Goal: Information Seeking & Learning: Learn about a topic

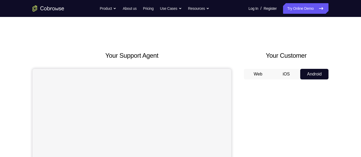
scroll to position [38, 0]
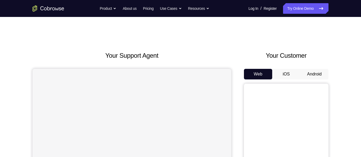
click at [316, 72] on button "Android" at bounding box center [314, 74] width 28 height 11
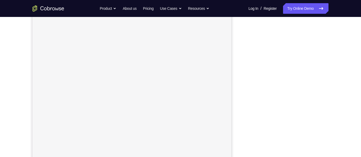
scroll to position [76, 0]
click at [343, 74] on div "Your Support Agent Your Customer Web iOS Android Next Steps We’d be happy to gi…" at bounding box center [180, 115] width 338 height 349
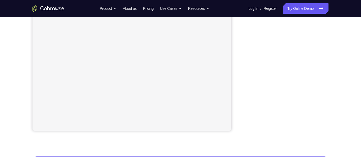
scroll to position [115, 0]
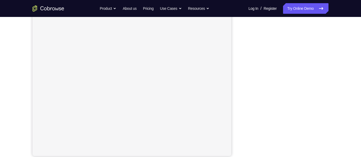
click at [335, 64] on div "Your Support Agent Your Customer Web iOS Android Next Steps We’d be happy to gi…" at bounding box center [180, 101] width 338 height 349
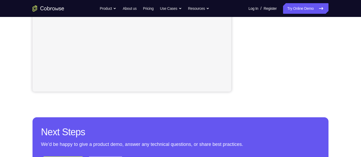
scroll to position [155, 0]
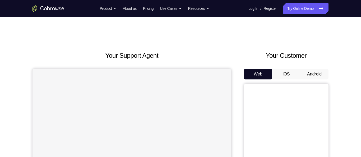
click at [306, 73] on button "Android" at bounding box center [314, 74] width 28 height 11
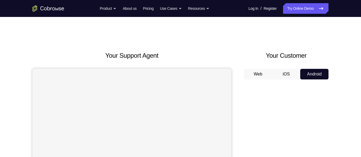
scroll to position [67, 0]
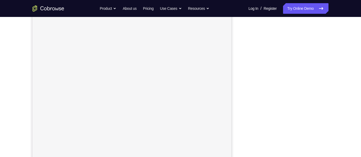
click at [342, 90] on div "Your Support Agent Your Customer Web iOS Android Next Steps We’d be happy to gi…" at bounding box center [180, 124] width 338 height 349
click at [347, 58] on div "Your Support Agent Your Customer Web iOS Android Next Steps We’d be happy to gi…" at bounding box center [180, 98] width 338 height 349
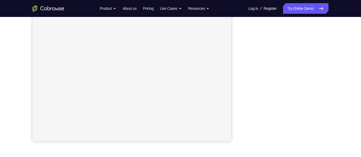
scroll to position [94, 0]
